Goal: Information Seeking & Learning: Find specific fact

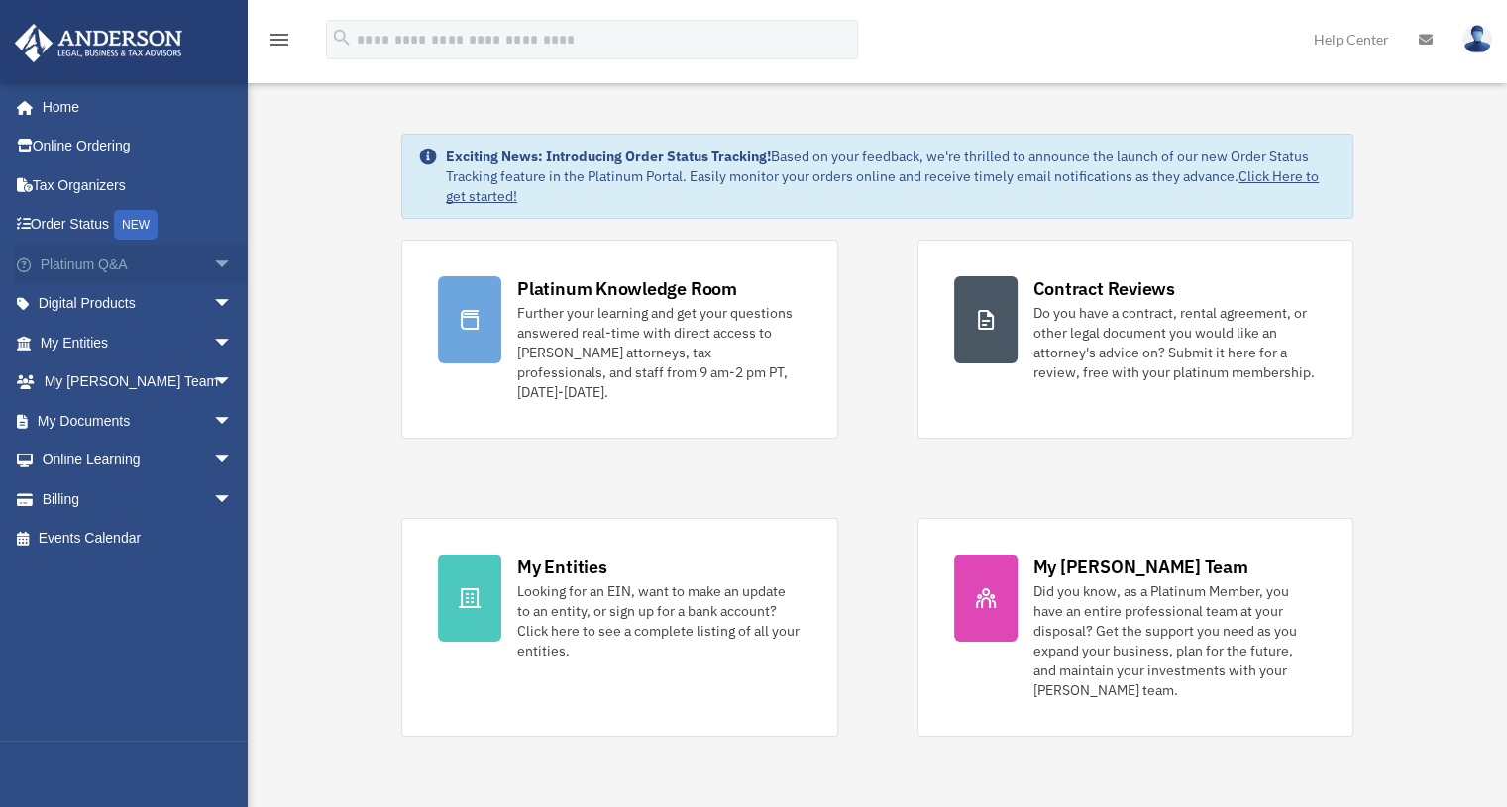
click at [213, 257] on span "arrow_drop_down" at bounding box center [233, 265] width 40 height 41
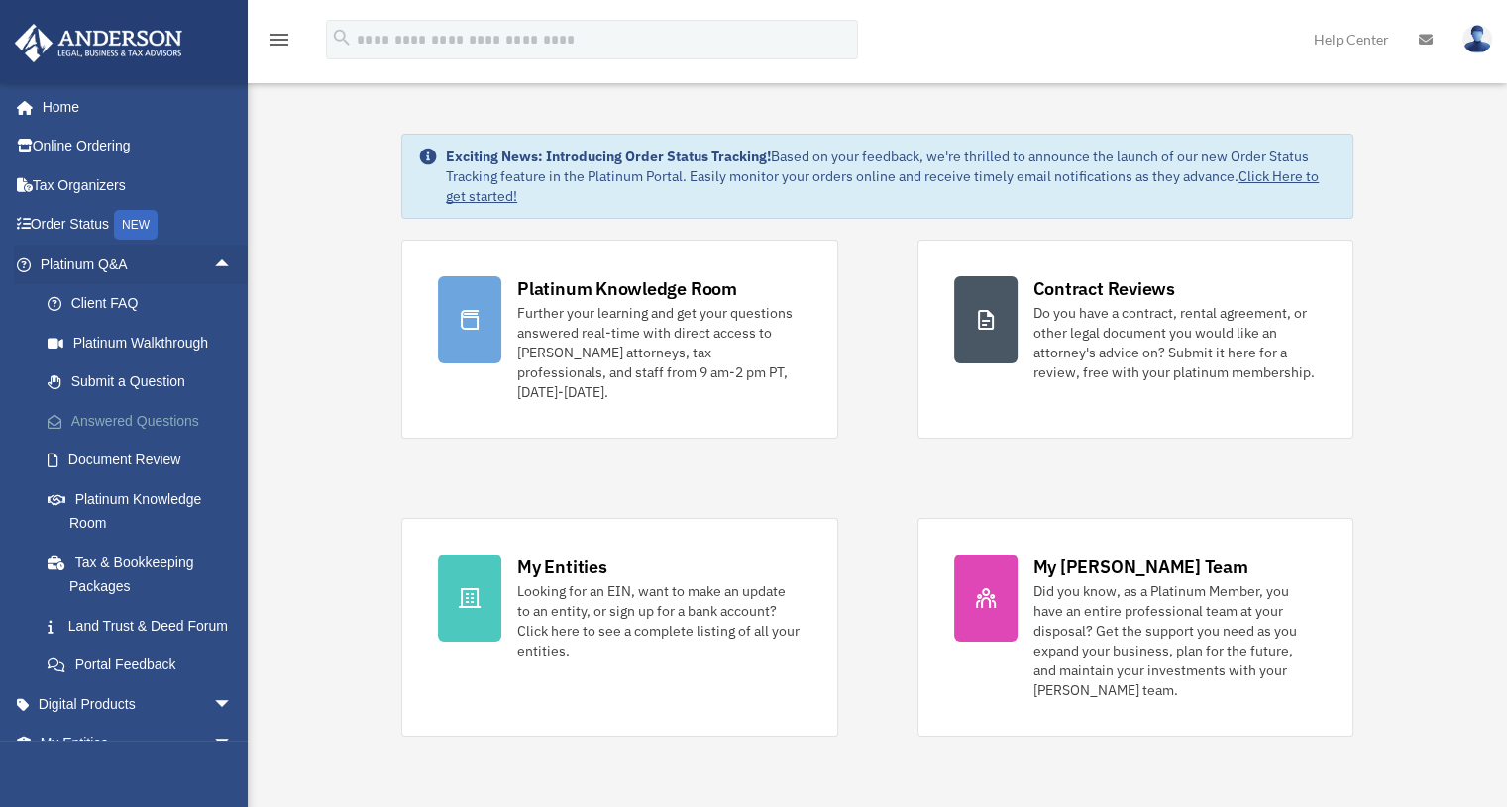
click at [121, 407] on link "Answered Questions" at bounding box center [145, 421] width 235 height 40
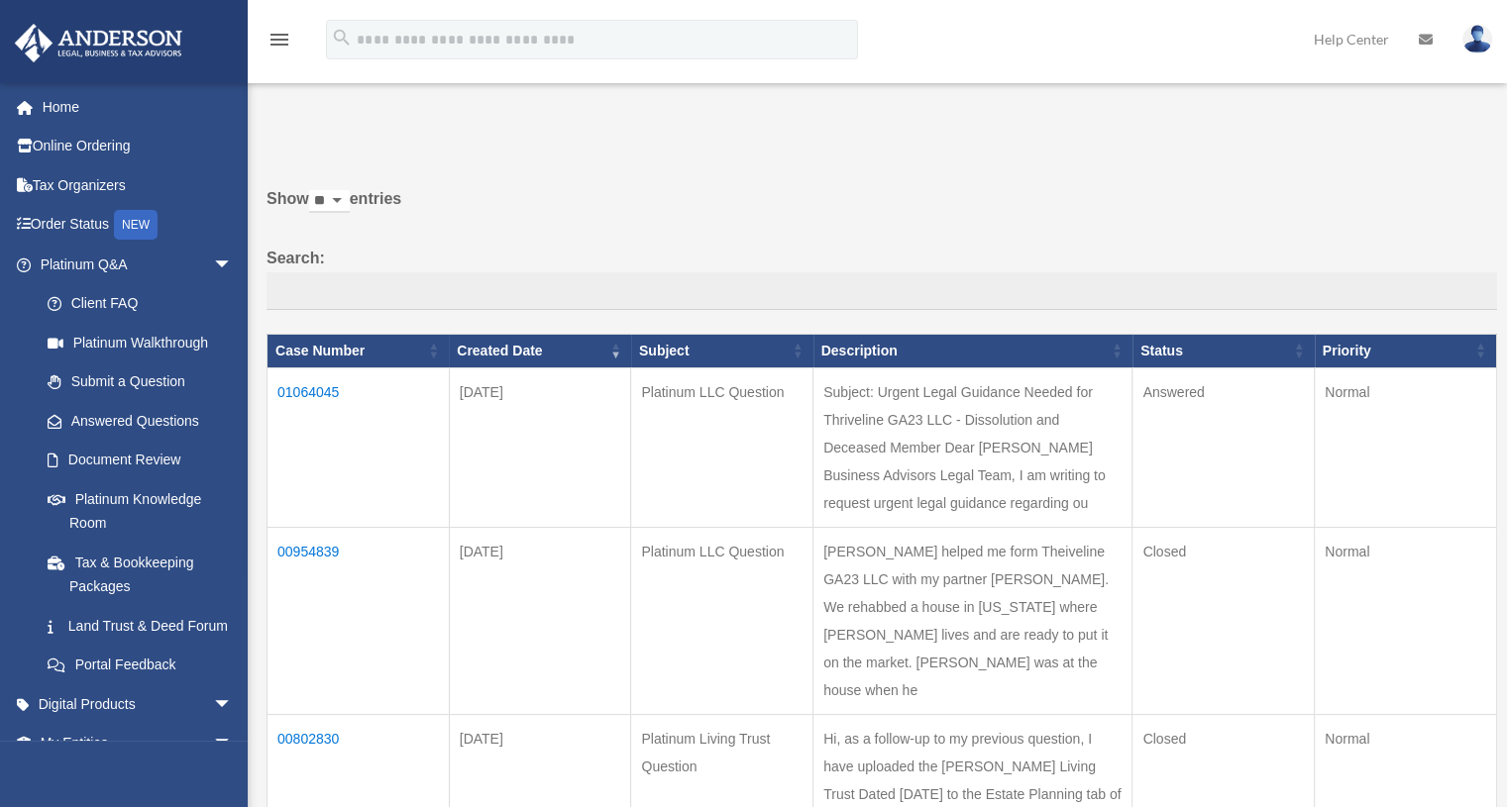
click at [337, 383] on td "01064045" at bounding box center [358, 446] width 182 height 159
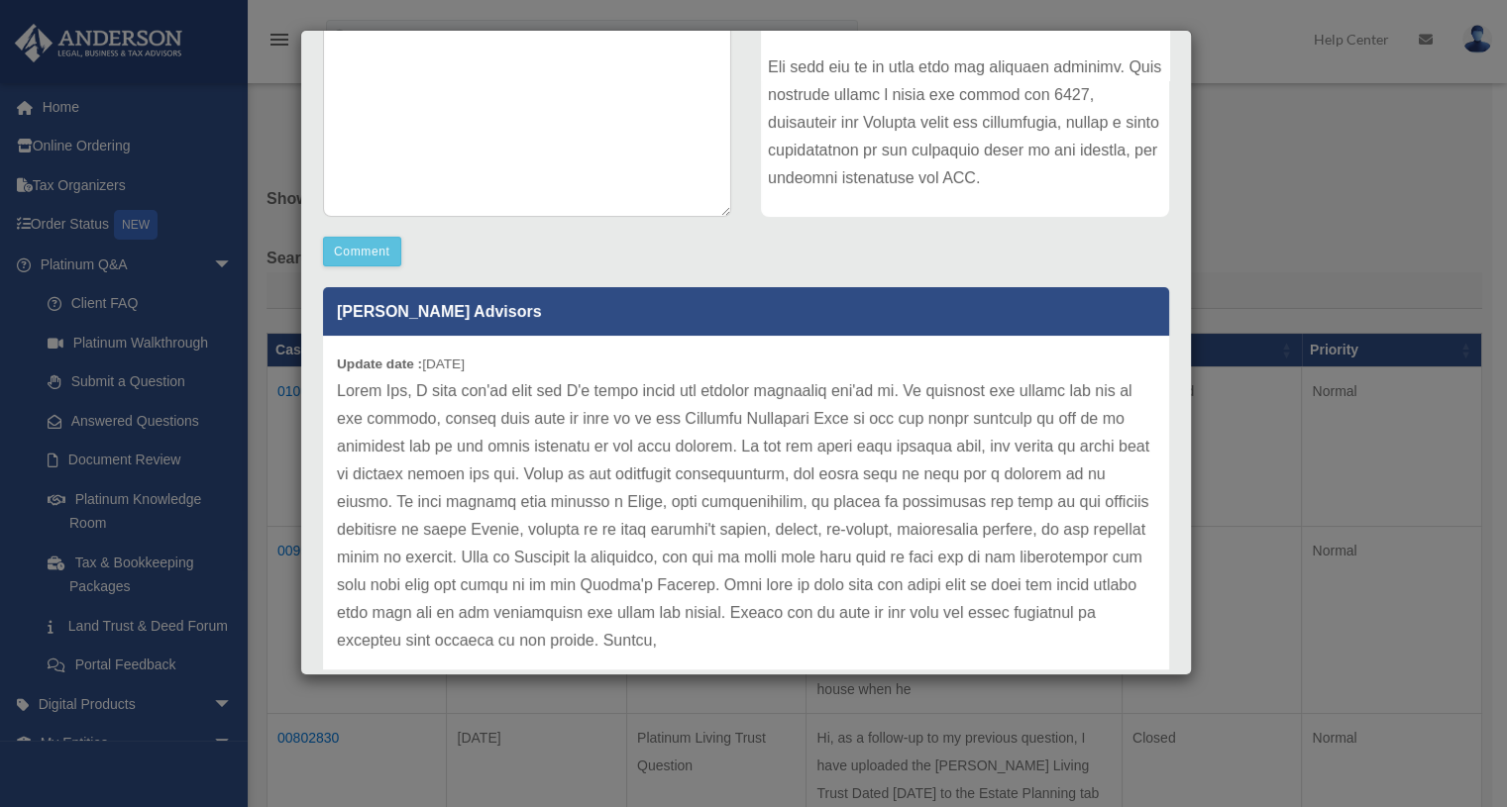
scroll to position [450, 0]
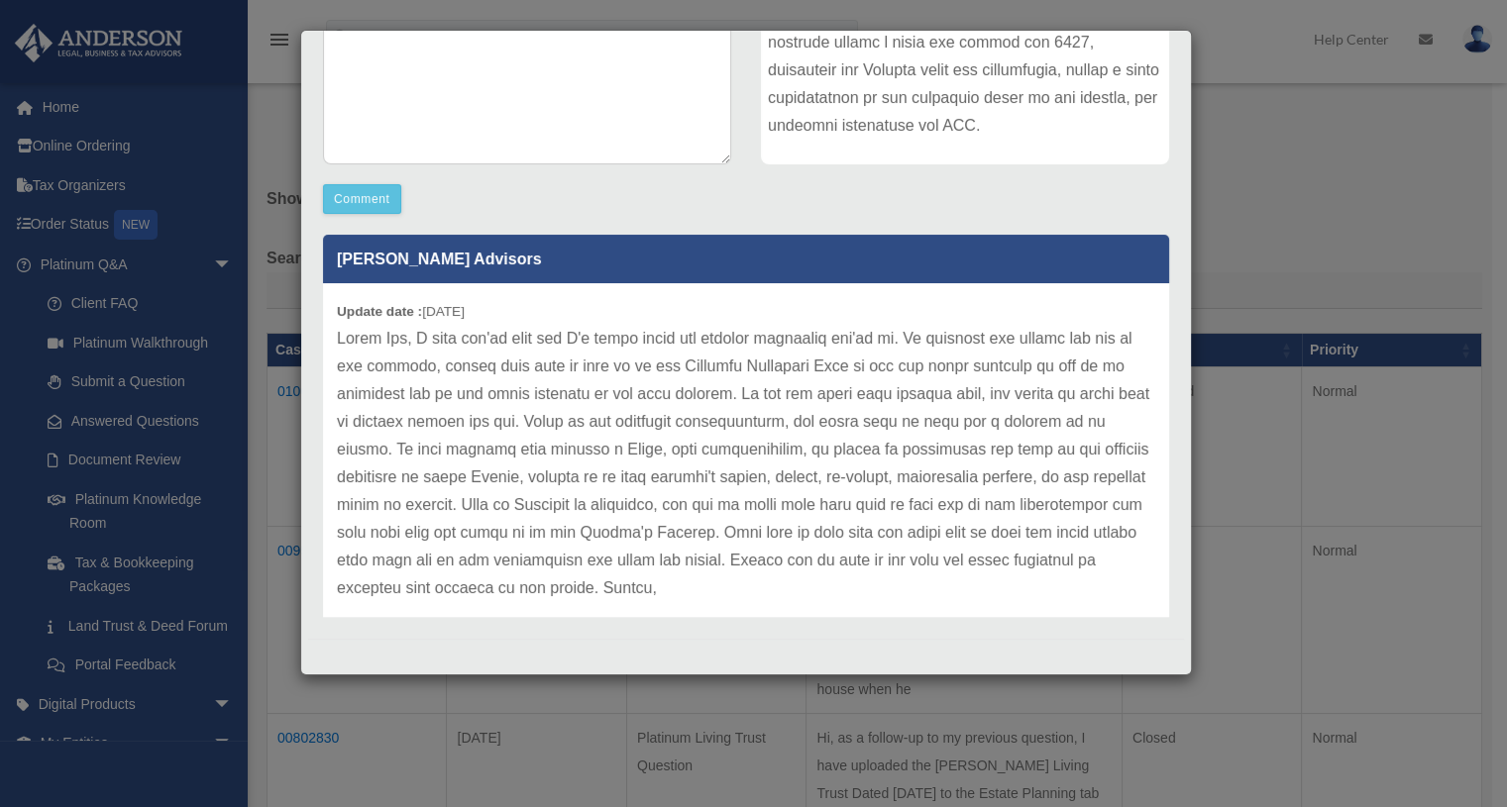
click at [604, 438] on p at bounding box center [746, 463] width 818 height 277
click at [763, 397] on p at bounding box center [746, 463] width 818 height 277
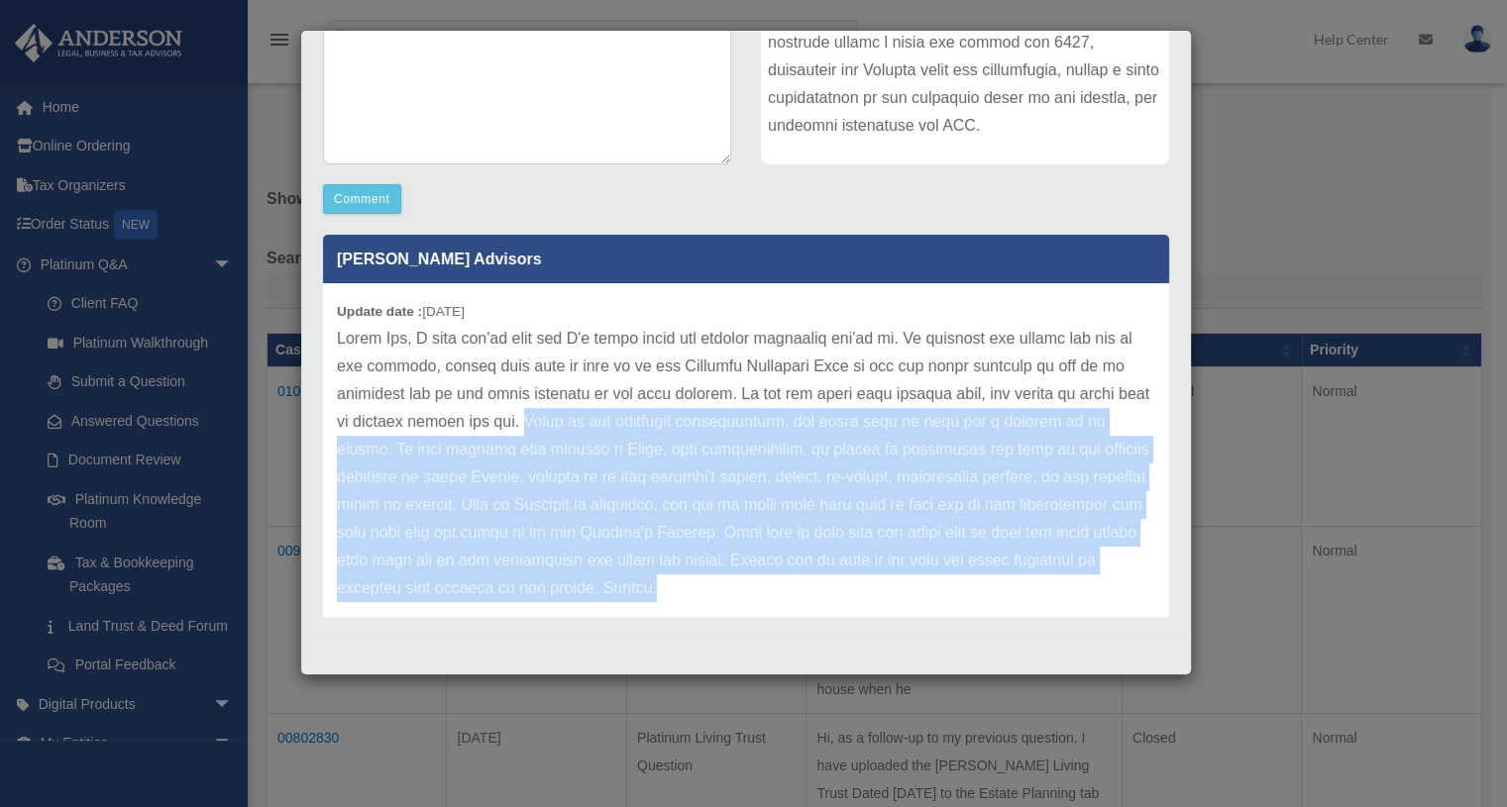
scroll to position [27, 0]
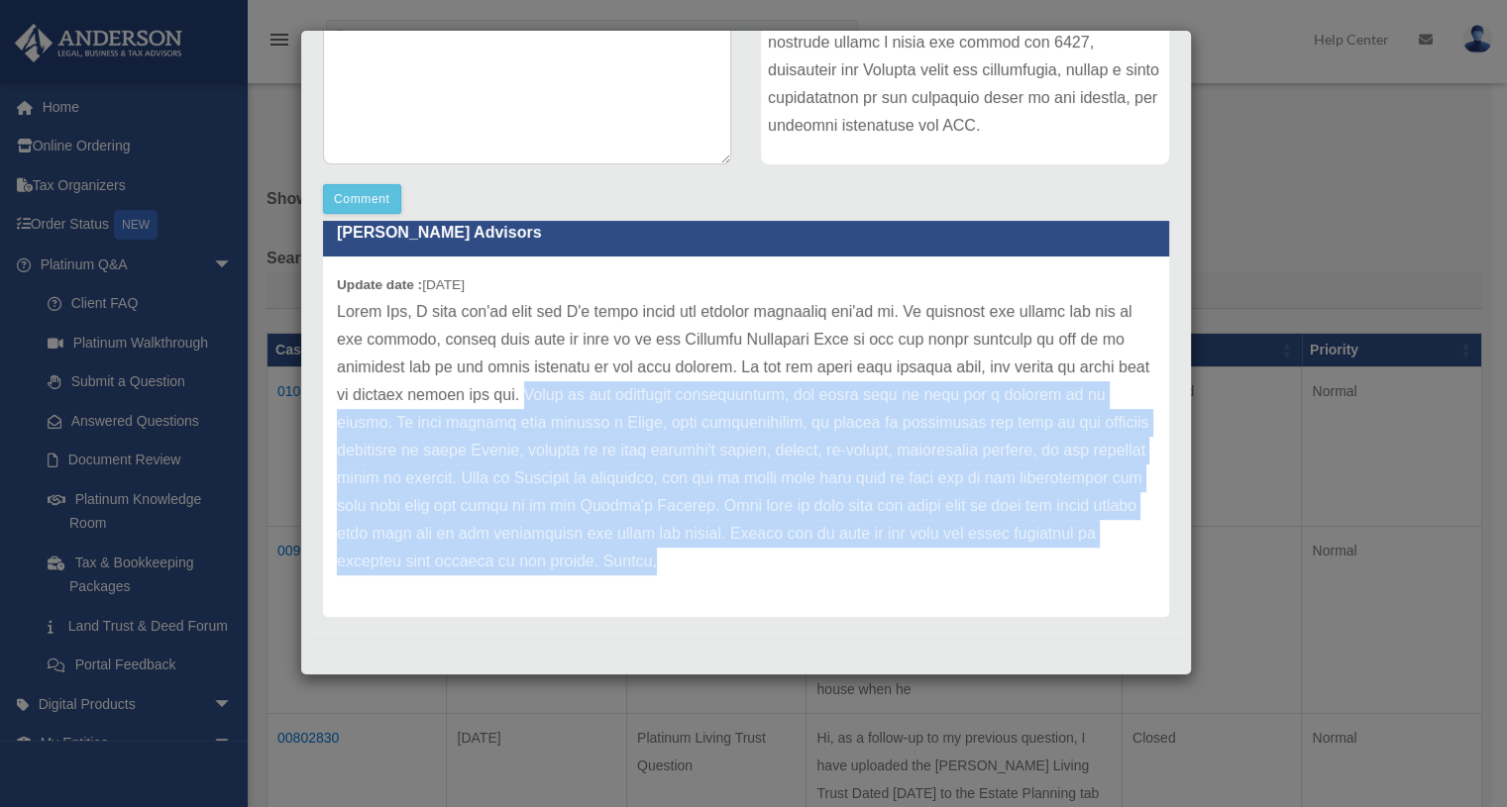
drag, startPoint x: 587, startPoint y: 419, endPoint x: 776, endPoint y: 614, distance: 271.1
click at [776, 614] on div "Update date : [DATE]" at bounding box center [746, 437] width 846 height 361
copy p "Based on the described circumstances, you would have to wait for a probate to b…"
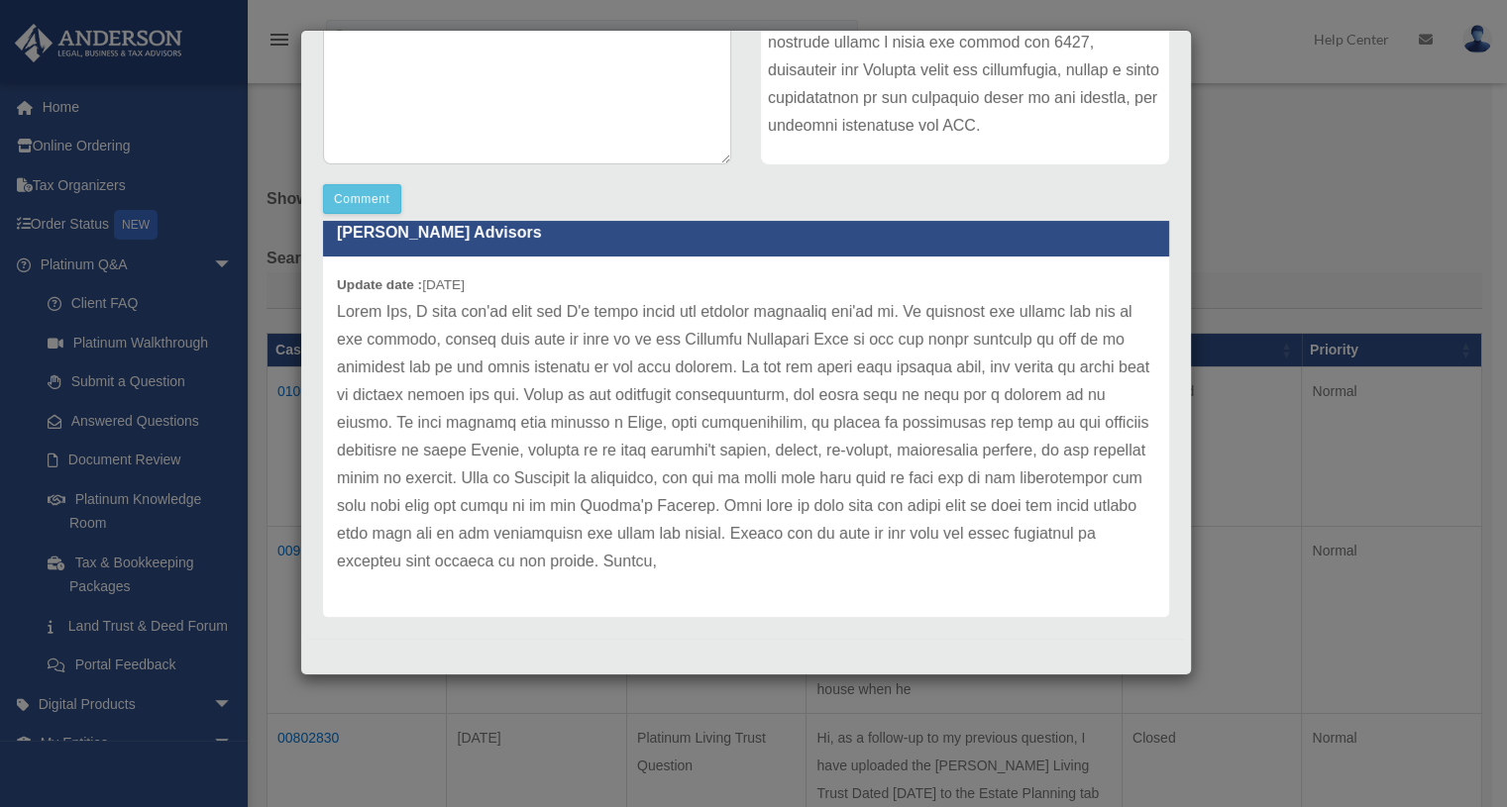
click at [774, 737] on div "Case Detail × Platinum LLC Question Case Number 01064045 Created Date [DATE] St…" at bounding box center [753, 403] width 1507 height 807
